Goal: Task Accomplishment & Management: Manage account settings

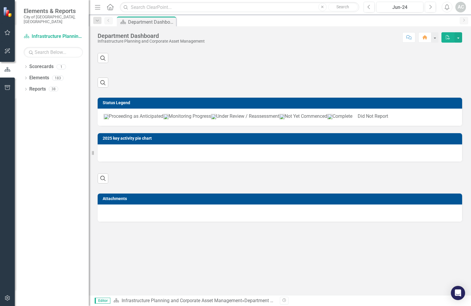
click at [408, 15] on div "Dropdown Search Scorecard Department Dashboard Pin Previous Scorecard Departmen…" at bounding box center [280, 20] width 382 height 12
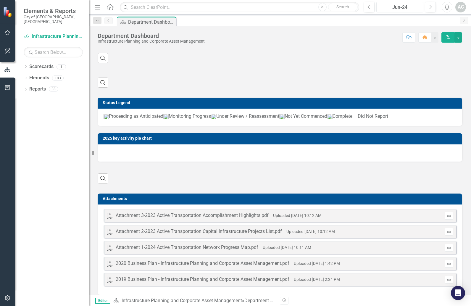
click at [406, 4] on div "Jun-24" at bounding box center [399, 7] width 43 height 7
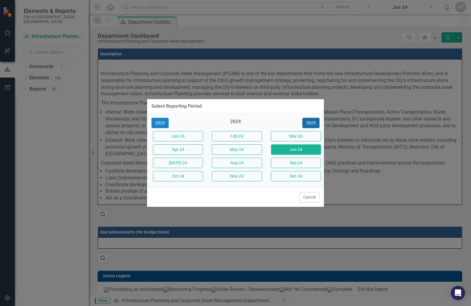
click at [310, 123] on button "2025" at bounding box center [310, 123] width 17 height 10
click at [185, 162] on button "[DATE]-25" at bounding box center [178, 163] width 50 height 10
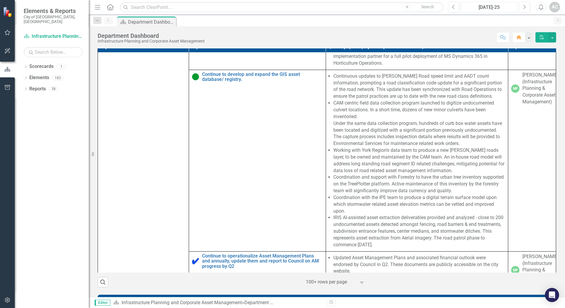
scroll to position [346, 0]
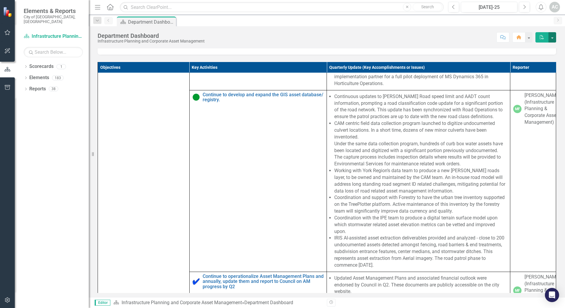
click at [470, 40] on button "button" at bounding box center [552, 37] width 8 height 10
click at [426, 35] on div "Score: N/A [DATE]-25 Completed Comment Home PDF" at bounding box center [381, 37] width 348 height 10
click at [470, 36] on button "button" at bounding box center [528, 37] width 8 height 10
click at [470, 39] on button "PDF" at bounding box center [541, 37] width 13 height 10
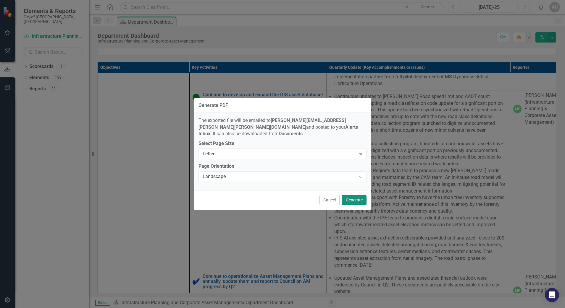
click at [359, 197] on button "Generate" at bounding box center [354, 200] width 25 height 10
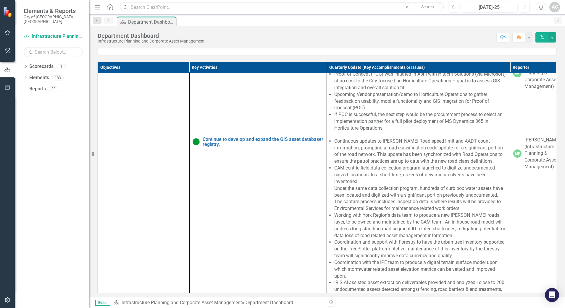
scroll to position [716, 0]
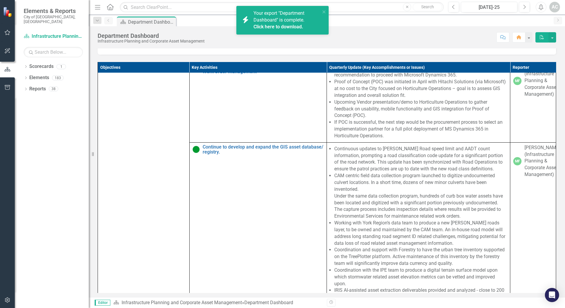
click at [270, 17] on span "Your export "Department Dashboard" is complete. Click here to download." at bounding box center [285, 20] width 65 height 20
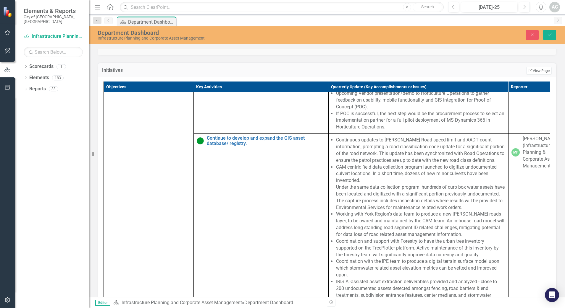
type textarea "<ul> <li>Bi-weekly construction meetings are ongoing, and utility connections a…"
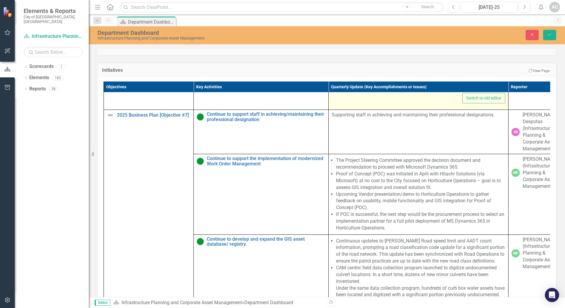
scroll to position [0, 0]
drag, startPoint x: 439, startPoint y: 53, endPoint x: 335, endPoint y: -5, distance: 118.3
click at [335, 0] on ul "Bi-weekly construction meetings are ongoing, and utility connections are curren…" at bounding box center [417, 22] width 169 height 64
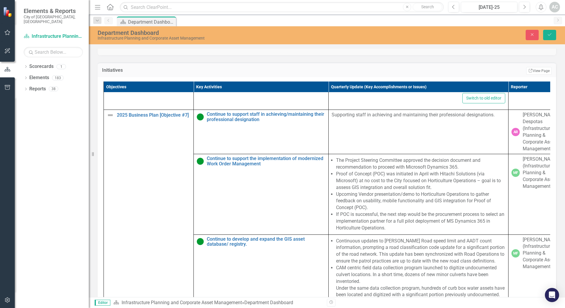
drag, startPoint x: 418, startPoint y: 30, endPoint x: 343, endPoint y: 21, distance: 75.4
click at [343, 21] on ul "Bi-weekly construction meetings are ongoing, and utility connections are curren…" at bounding box center [417, 22] width 169 height 64
drag, startPoint x: 500, startPoint y: 21, endPoint x: 341, endPoint y: 19, distance: 158.7
click at [345, 19] on li "Despite the delay, the project remains on track for completion in Q2 2026." at bounding box center [424, 21] width 158 height 7
click at [470, 33] on icon "Save" at bounding box center [549, 35] width 5 height 4
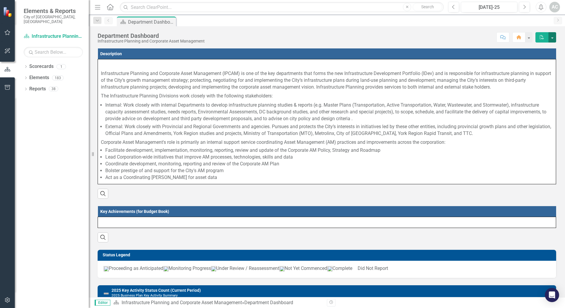
click at [470, 39] on button "button" at bounding box center [552, 37] width 8 height 10
click at [470, 34] on button "button" at bounding box center [528, 37] width 8 height 10
click at [470, 40] on button "Home" at bounding box center [518, 37] width 13 height 10
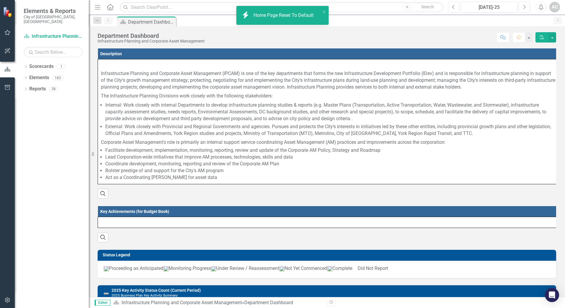
click at [470, 36] on icon "PDF" at bounding box center [541, 37] width 5 height 4
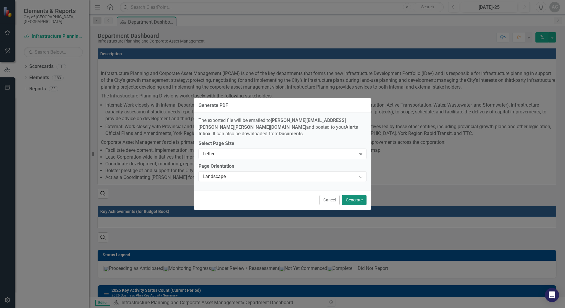
click at [351, 197] on button "Generate" at bounding box center [354, 200] width 25 height 10
